Goal: Task Accomplishment & Management: Use online tool/utility

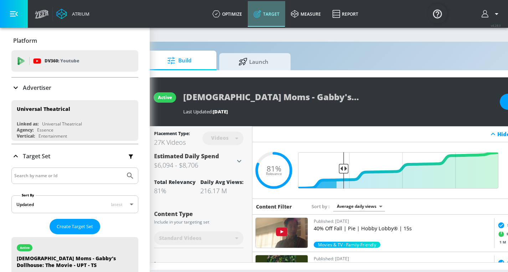
click at [267, 11] on link "Target" at bounding box center [266, 14] width 37 height 26
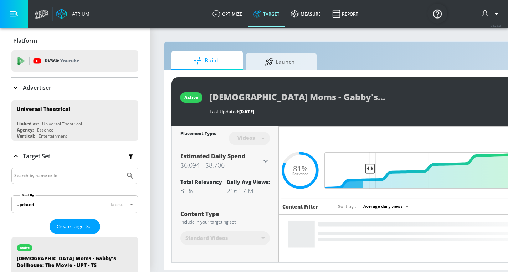
click at [18, 87] on icon at bounding box center [15, 87] width 9 height 9
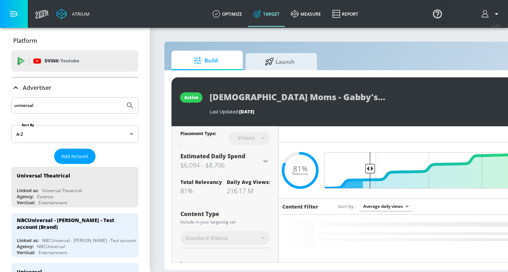
click at [41, 103] on input "universal" at bounding box center [68, 105] width 108 height 9
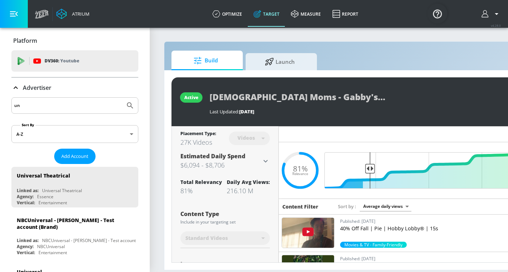
type input "u"
type input "telemundo"
click at [122, 98] on button "Submit Search" at bounding box center [130, 106] width 16 height 16
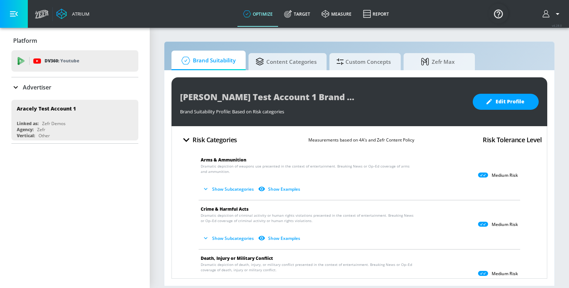
click at [36, 86] on p "Advertiser" at bounding box center [37, 87] width 29 height 8
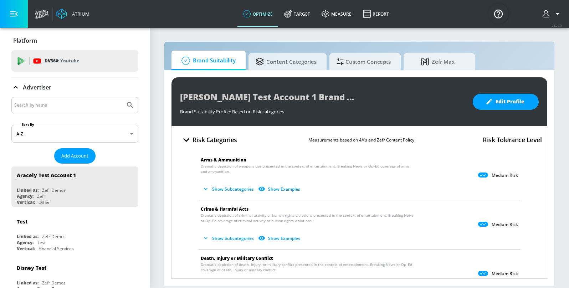
click at [47, 100] on div at bounding box center [74, 105] width 127 height 16
click at [51, 103] on input "Search by name" at bounding box center [68, 105] width 108 height 9
type input "telemundo"
click at [122, 97] on button "Submit Search" at bounding box center [130, 105] width 16 height 16
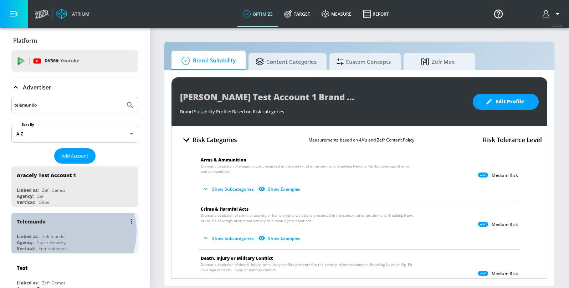
click at [61, 232] on div "Telemundo Linked as: Telemundo Agency: Spark Foundry Vertical: Entertainment" at bounding box center [74, 233] width 127 height 41
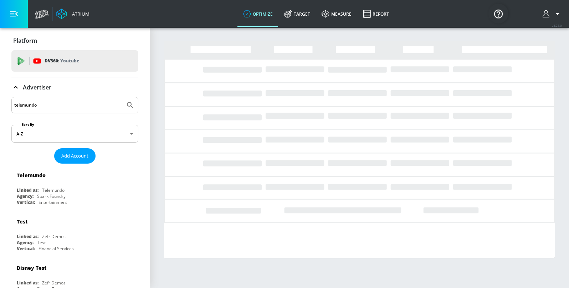
click at [14, 90] on icon at bounding box center [15, 87] width 9 height 9
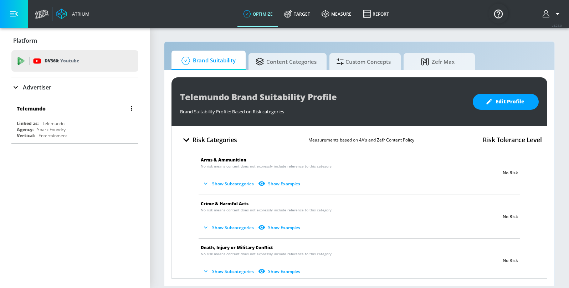
click at [24, 118] on div "Telemundo Linked as: Telemundo Agency: Spark Foundry Vertical: Entertainment" at bounding box center [74, 120] width 127 height 41
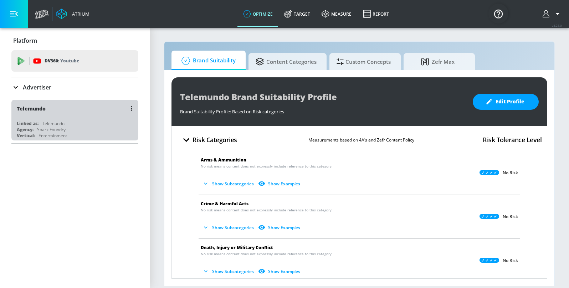
click at [67, 108] on div "Telemundo" at bounding box center [77, 108] width 120 height 17
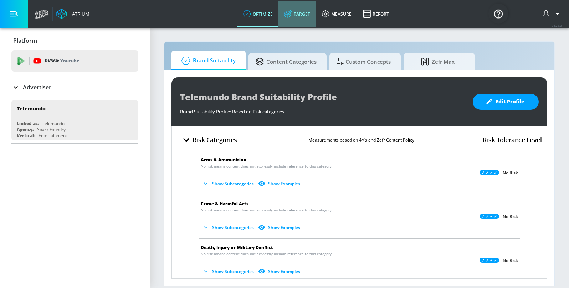
click at [299, 12] on link "Target" at bounding box center [296, 14] width 37 height 26
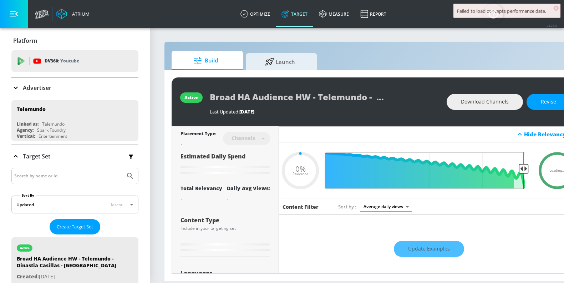
type input "0.6"
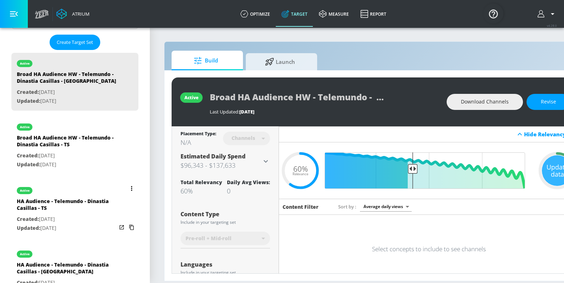
scroll to position [192, 0]
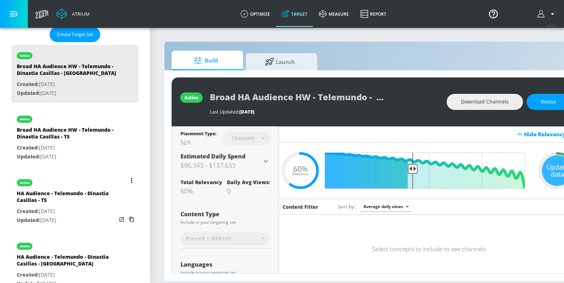
click at [88, 211] on p "Created: Sep. 03, 2025" at bounding box center [67, 211] width 100 height 9
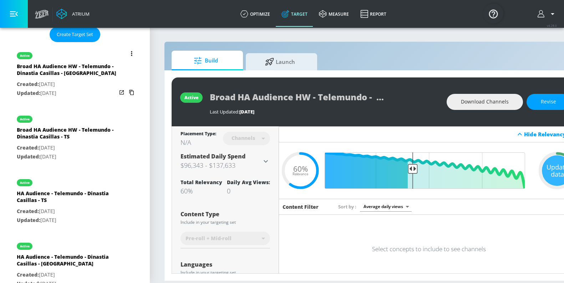
type input "HA Audience - Telemundo - Dinastia Casillas - TS"
type input "videos"
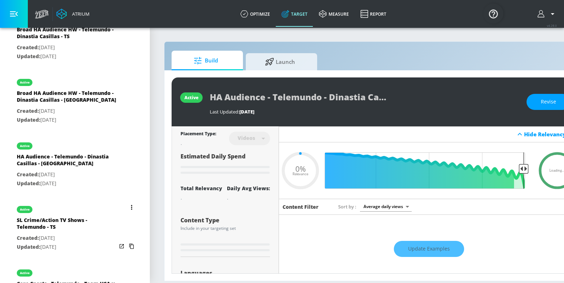
scroll to position [294, 0]
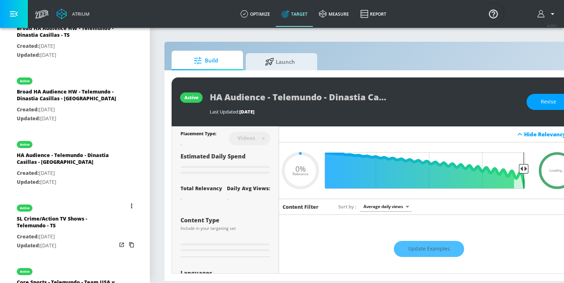
type input "0.55"
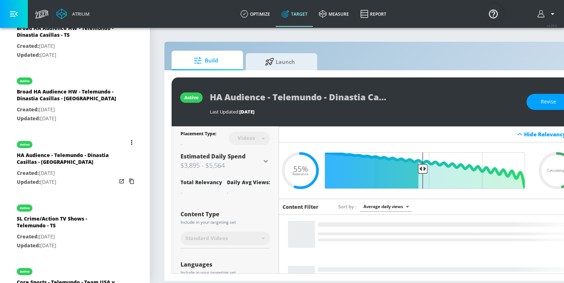
click at [79, 219] on div "SL Crime/Action TV Shows - Telemundo - TS" at bounding box center [67, 223] width 100 height 17
type input "SL Crime/Action TV Shows - Telemundo - TS"
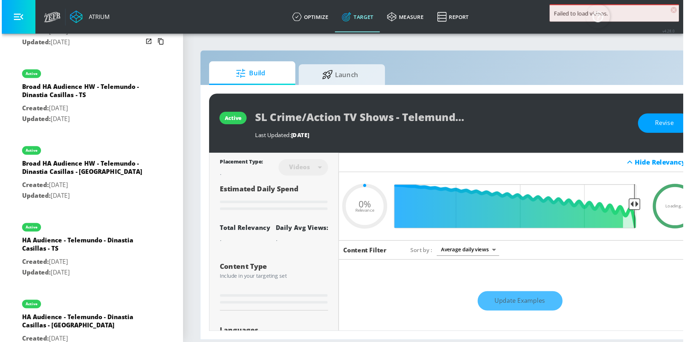
scroll to position [71, 0]
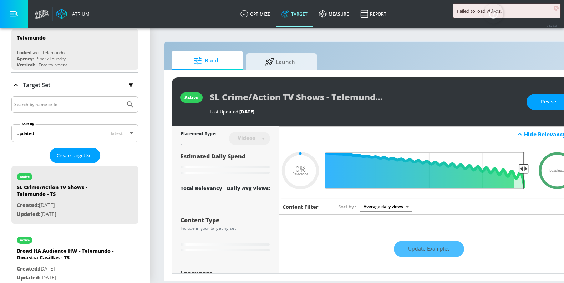
type input "0.52"
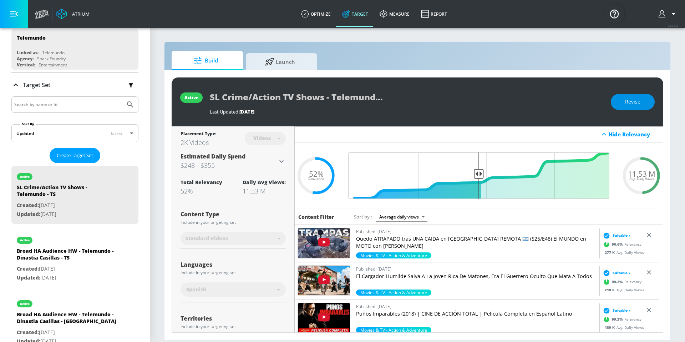
click at [569, 105] on span "Revise" at bounding box center [632, 101] width 15 height 9
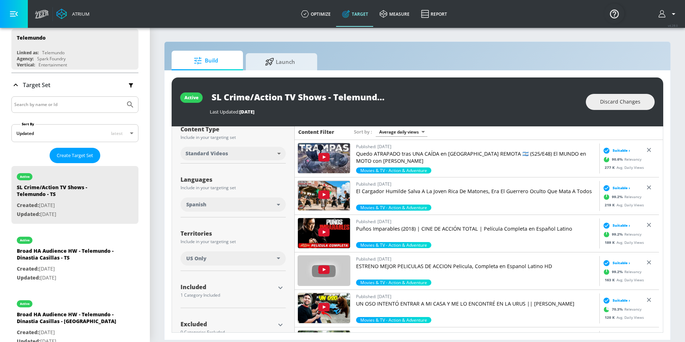
scroll to position [103, 0]
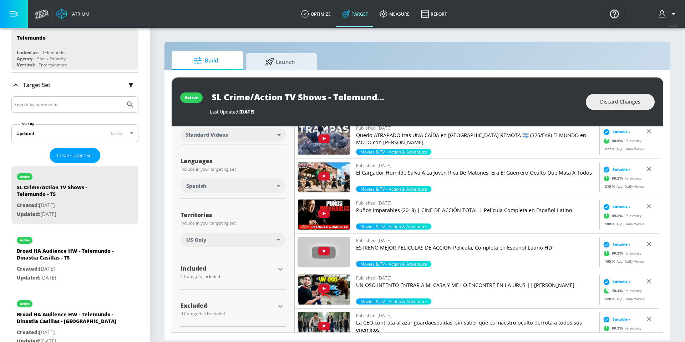
drag, startPoint x: 232, startPoint y: 271, endPoint x: 246, endPoint y: 271, distance: 14.6
click at [232, 271] on div "Included" at bounding box center [227, 269] width 94 height 9
click at [276, 268] on icon "button" at bounding box center [280, 269] width 9 height 9
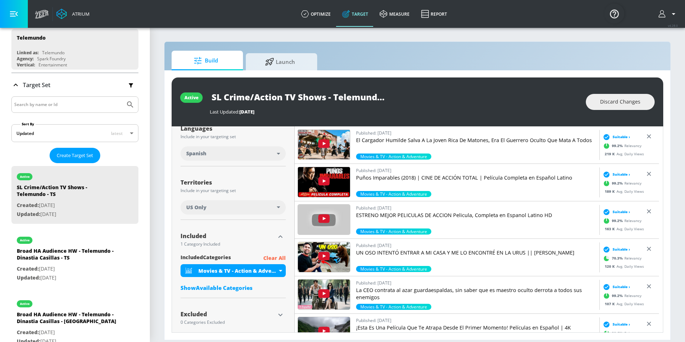
scroll to position [144, 0]
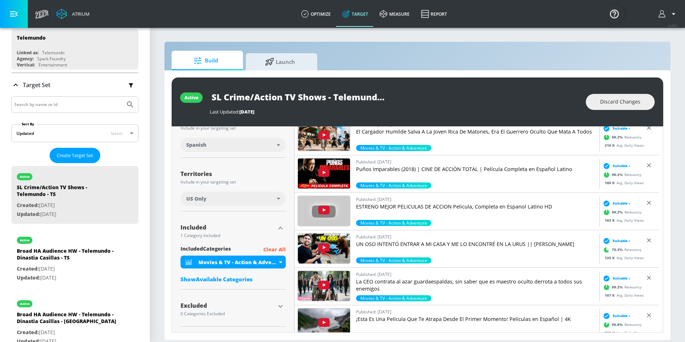
click at [232, 279] on div "Show Available Categories" at bounding box center [232, 278] width 105 height 7
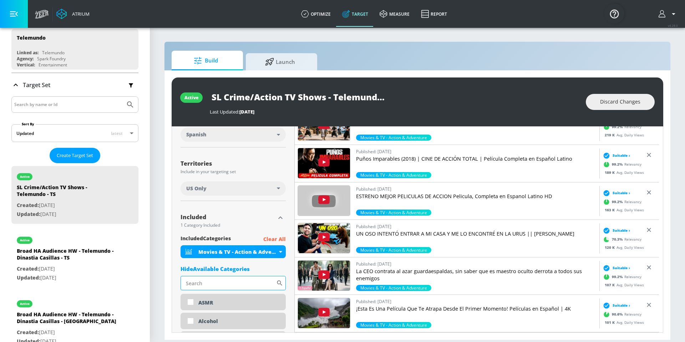
scroll to position [155, 0]
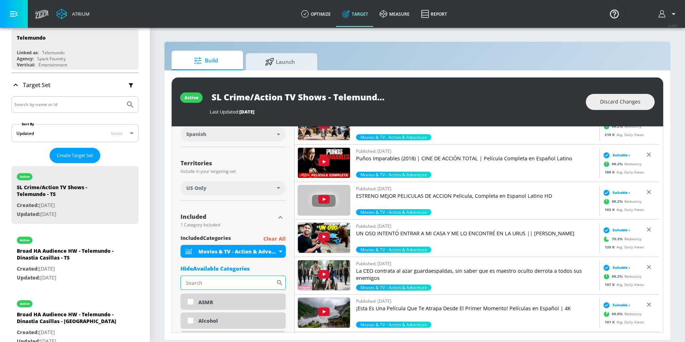
click at [232, 276] on input "Sort By" at bounding box center [228, 282] width 96 height 14
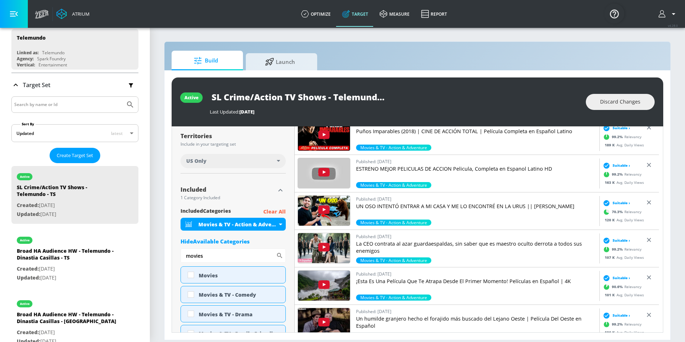
scroll to position [184, 0]
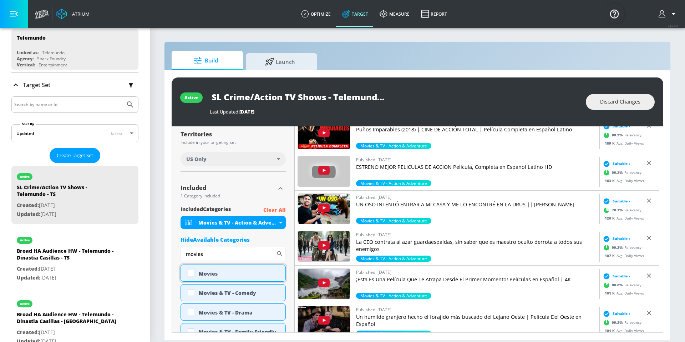
type input "movies"
click at [190, 273] on input "checkbox" at bounding box center [190, 272] width 13 height 13
checkbox input "true"
click at [188, 288] on input "checkbox" at bounding box center [190, 292] width 13 height 13
checkbox input "true"
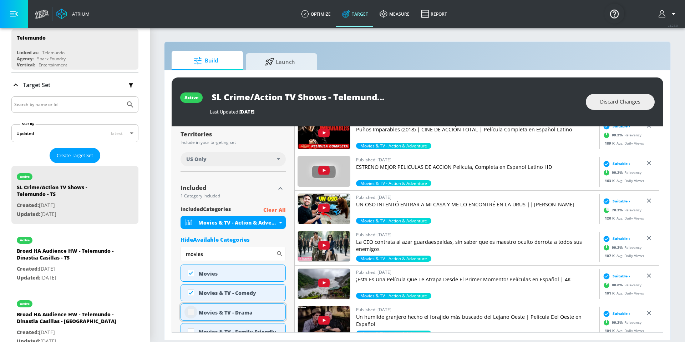
click at [192, 288] on input "checkbox" at bounding box center [190, 311] width 13 height 13
checkbox input "true"
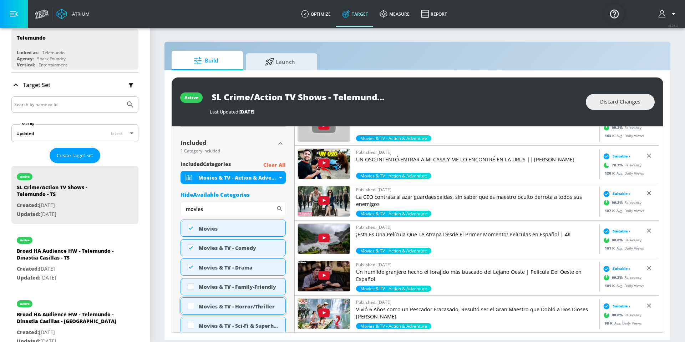
scroll to position [235, 0]
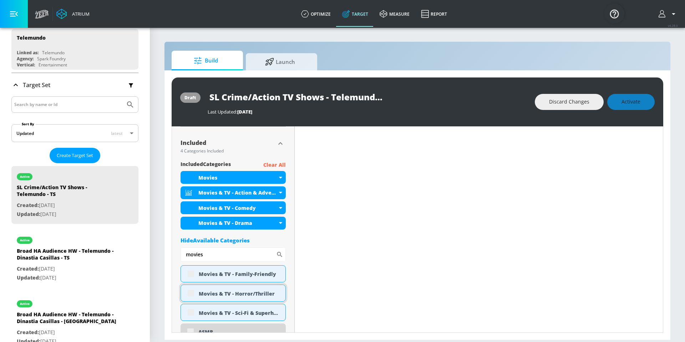
click at [189, 288] on div "Movies & TV - Horror/Thriller" at bounding box center [232, 292] width 105 height 17
click at [191, 274] on div "Movies & TV - Family-Friendly" at bounding box center [232, 273] width 105 height 17
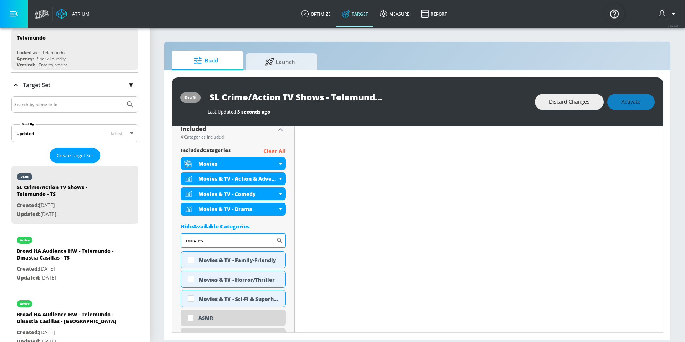
scroll to position [255, 0]
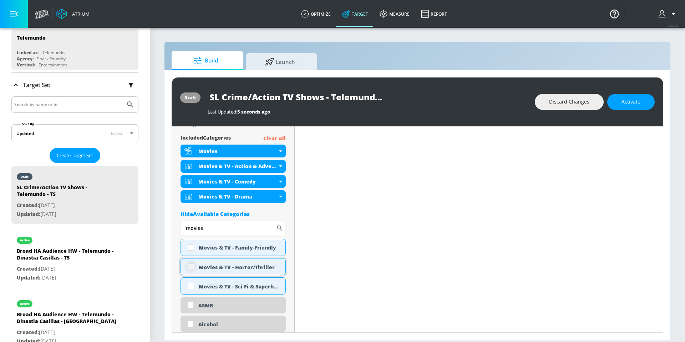
click at [191, 267] on input "checkbox" at bounding box center [190, 266] width 13 height 13
checkbox input "true"
click at [193, 284] on input "checkbox" at bounding box center [190, 285] width 13 height 13
checkbox input "true"
click at [193, 249] on input "checkbox" at bounding box center [190, 247] width 13 height 13
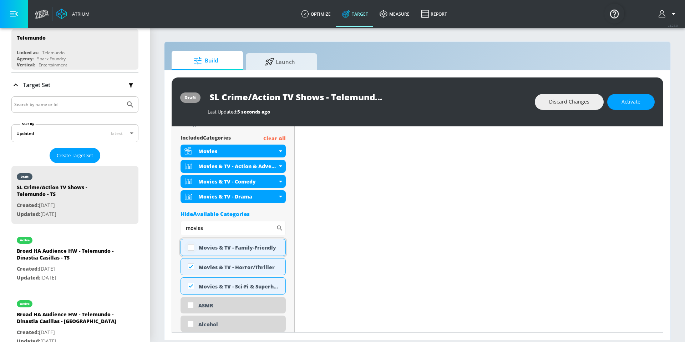
checkbox input "true"
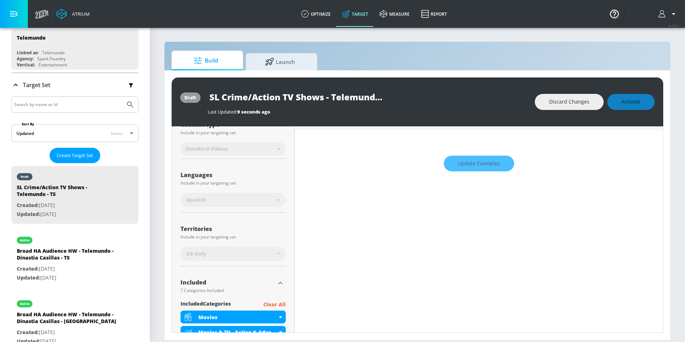
scroll to position [89, 0]
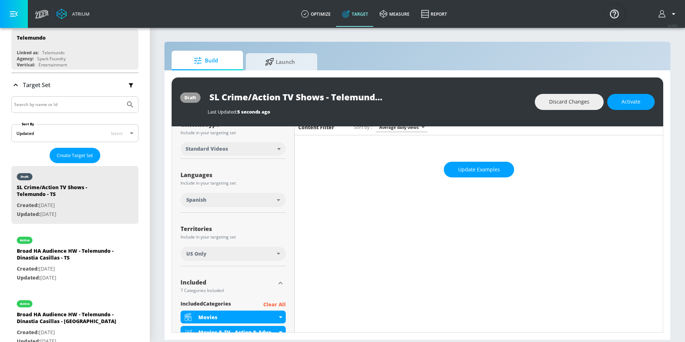
click at [222, 97] on input "SL Crime/Action TV Shows - Telemundo - TS" at bounding box center [297, 97] width 178 height 16
drag, startPoint x: 221, startPoint y: 97, endPoint x: 278, endPoint y: 99, distance: 56.7
click at [278, 99] on input "SL Crime/Action TV Shows - Telemundo - TS" at bounding box center [297, 97] width 178 height 16
click at [263, 99] on input "SL TV Shows - Telemundo - TS" at bounding box center [284, 97] width 153 height 16
click at [569, 104] on span "Activate" at bounding box center [630, 101] width 19 height 9
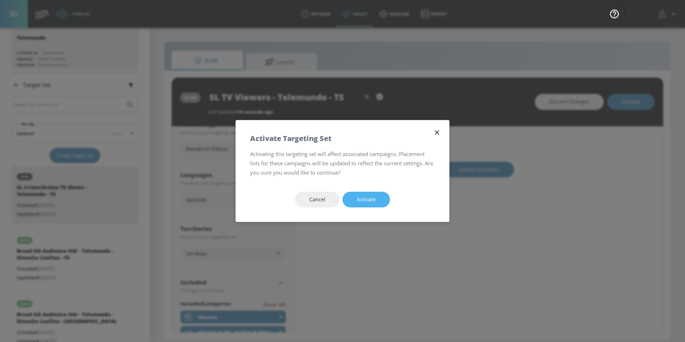
click at [368, 204] on button "Activate" at bounding box center [365, 199] width 47 height 16
type input "SL Crime/Action TV Shows - Telemundo - TS"
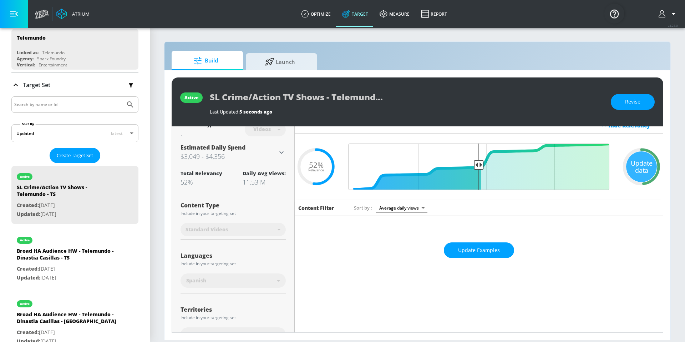
scroll to position [0, 0]
